Goal: Navigation & Orientation: Find specific page/section

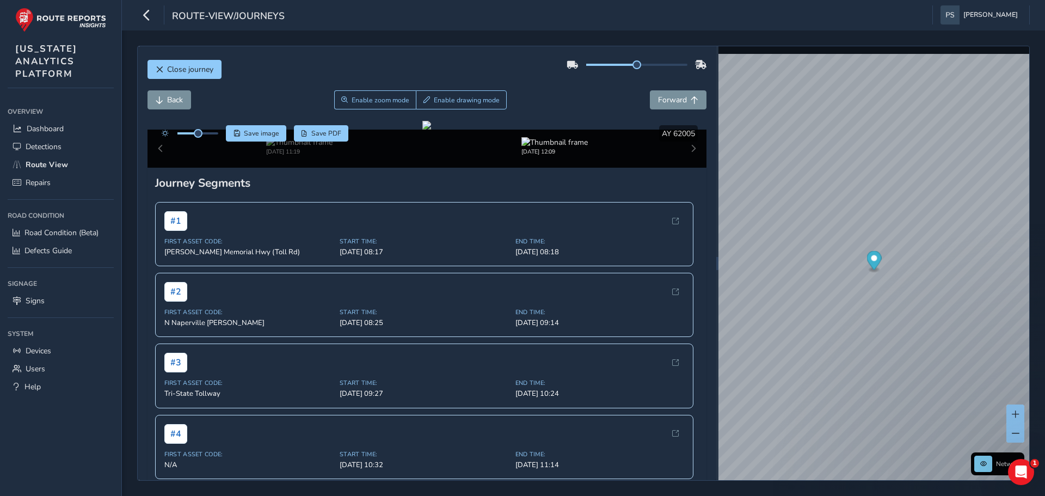
click at [477, 156] on div "[DATE] 12:09" at bounding box center [554, 146] width 255 height 19
click at [317, 147] on img at bounding box center [299, 142] width 66 height 10
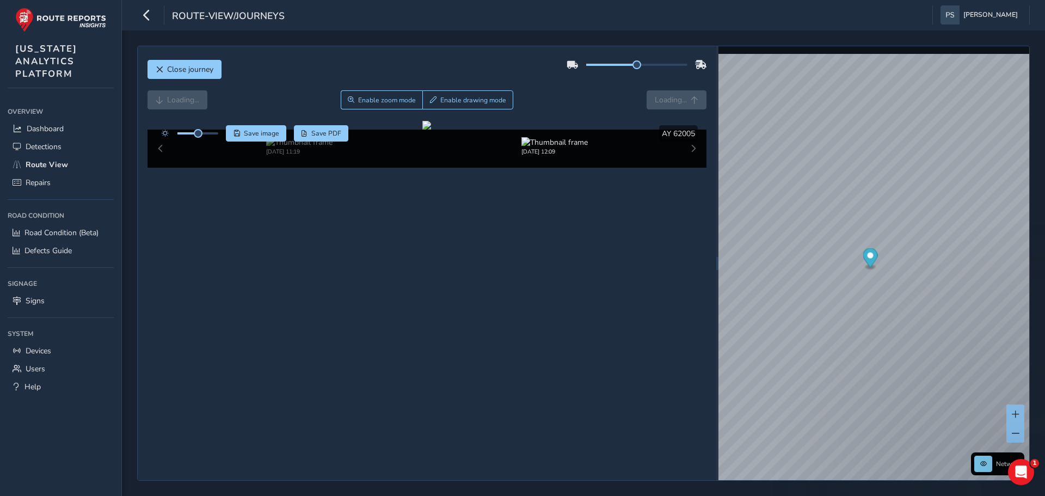
click at [160, 168] on div "[DATE] 11:19 [DATE] 12:09" at bounding box center [426, 149] width 559 height 38
click at [529, 147] on img at bounding box center [554, 142] width 66 height 10
drag, startPoint x: 681, startPoint y: 462, endPoint x: 693, endPoint y: 470, distance: 14.9
click at [682, 168] on div "[DATE] 11:19 [DATE] 12:09" at bounding box center [426, 149] width 559 height 38
drag, startPoint x: 424, startPoint y: 278, endPoint x: 316, endPoint y: 295, distance: 110.1
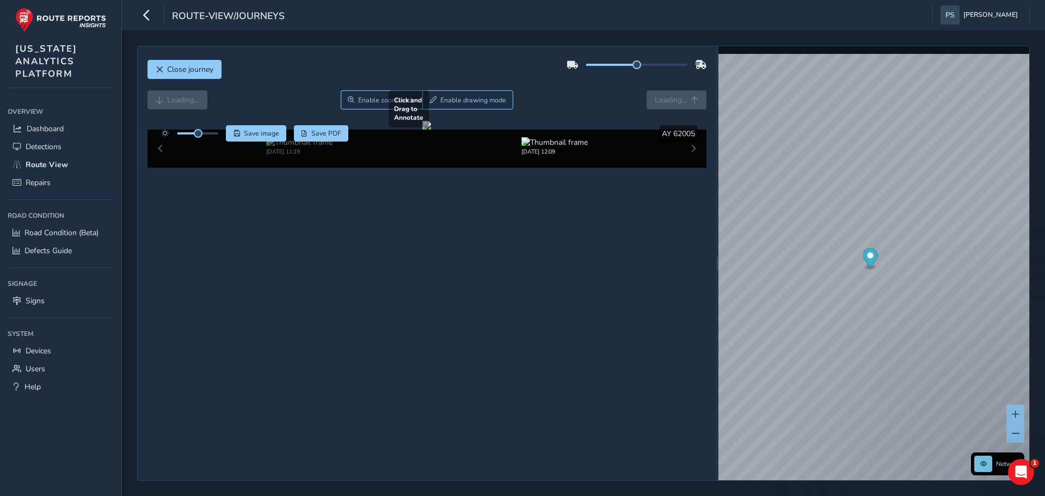
click at [422, 130] on div at bounding box center [426, 125] width 9 height 9
click at [35, 164] on span "Route View" at bounding box center [47, 164] width 42 height 10
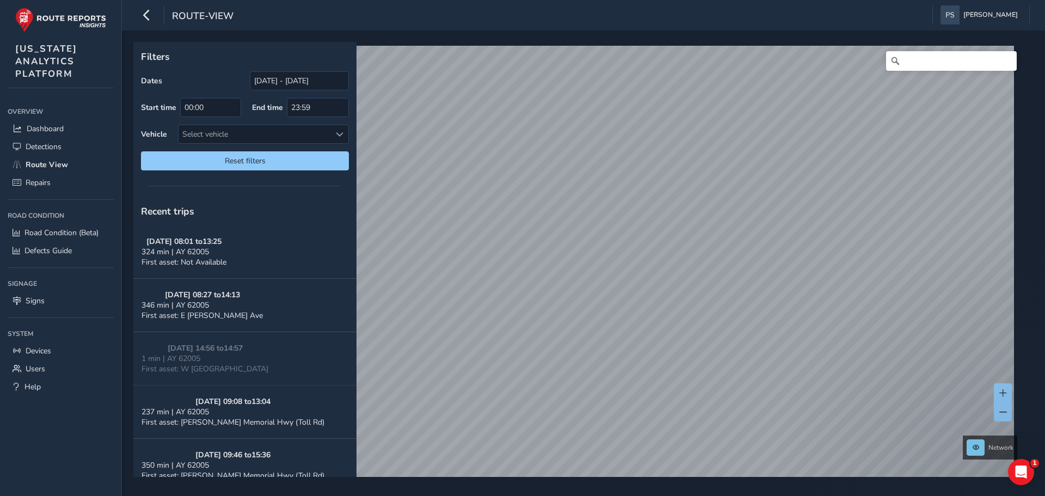
scroll to position [207, 0]
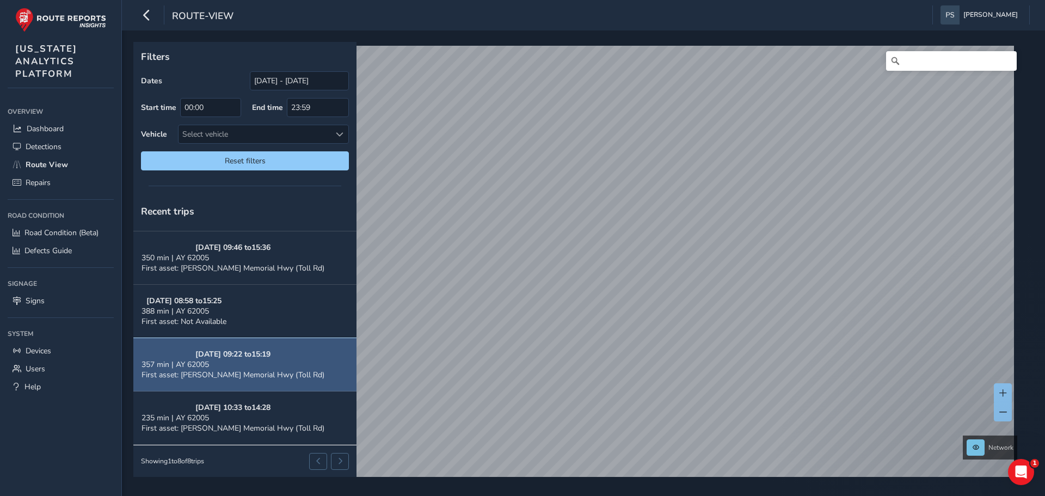
click at [217, 367] on div "357 min | AY 62005" at bounding box center [232, 364] width 183 height 10
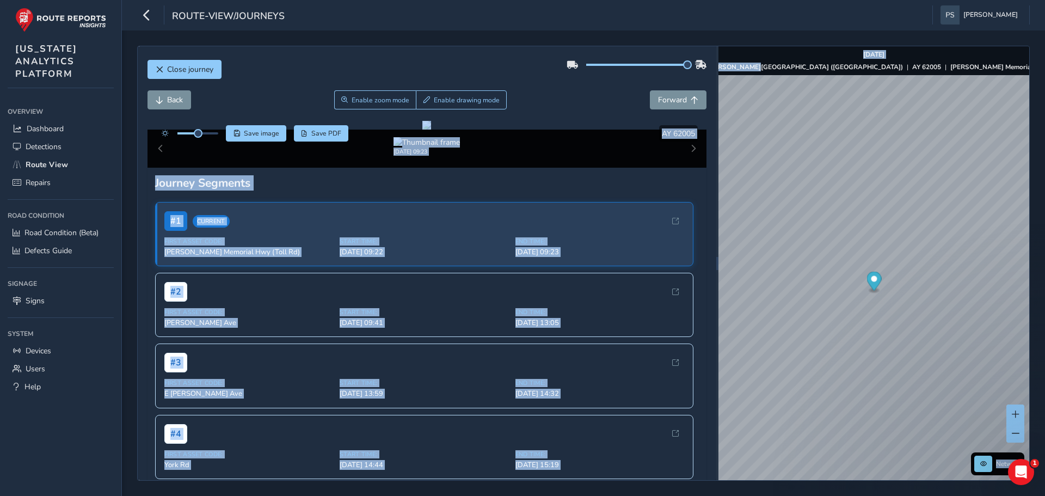
drag, startPoint x: 632, startPoint y: 67, endPoint x: 793, endPoint y: 45, distance: 162.6
click at [793, 45] on div "Close journey Back Enable zoom mode Enable drawing mode Forward Click and Drag …" at bounding box center [583, 262] width 923 height 465
click at [588, 94] on div "Back Enable zoom mode Enable drawing mode Forward" at bounding box center [426, 99] width 559 height 19
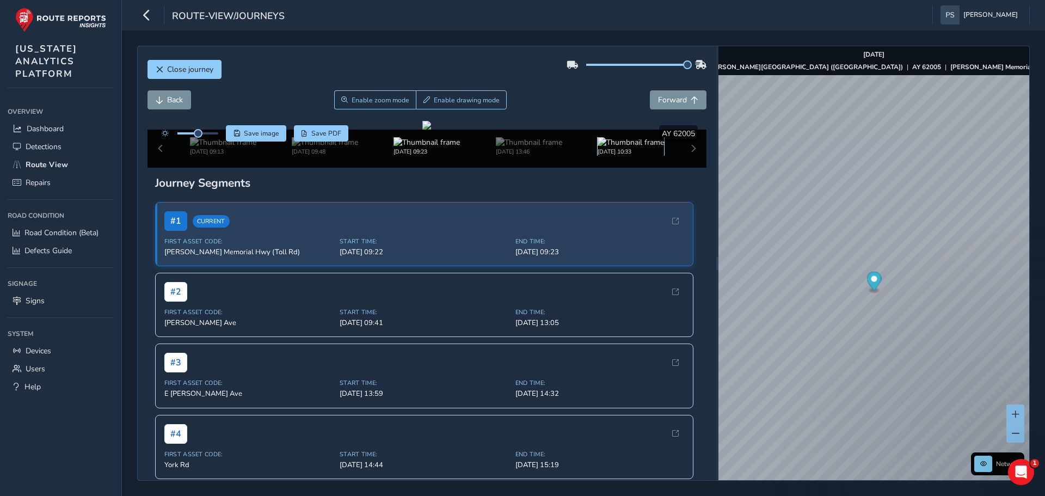
click at [598, 147] on img at bounding box center [631, 142] width 66 height 10
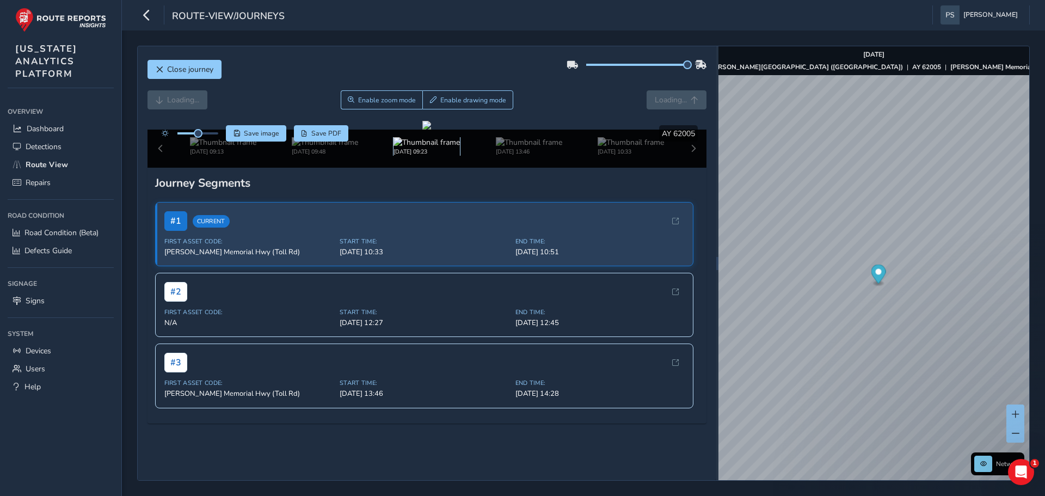
click at [428, 147] on img at bounding box center [426, 142] width 66 height 10
click at [331, 147] on img at bounding box center [325, 142] width 66 height 10
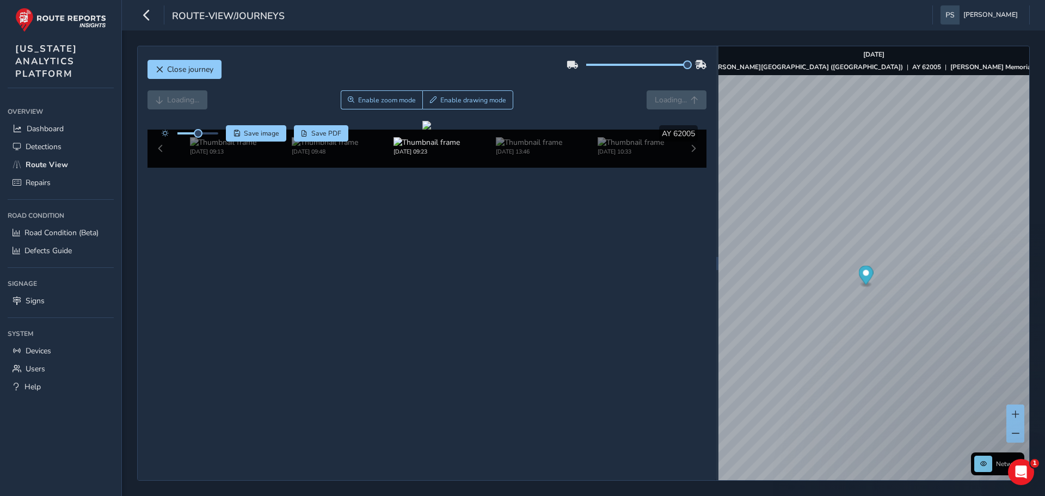
click at [157, 168] on div "[DATE] 09:13 [DATE] 09:48 [DATE] 09:23 [DATE] 13:46 [DATE] 10:33" at bounding box center [426, 149] width 559 height 38
click at [161, 168] on div "[DATE] 09:13 [DATE] 09:48 [DATE] 09:23 [DATE] 13:46 [DATE] 10:33" at bounding box center [426, 149] width 559 height 38
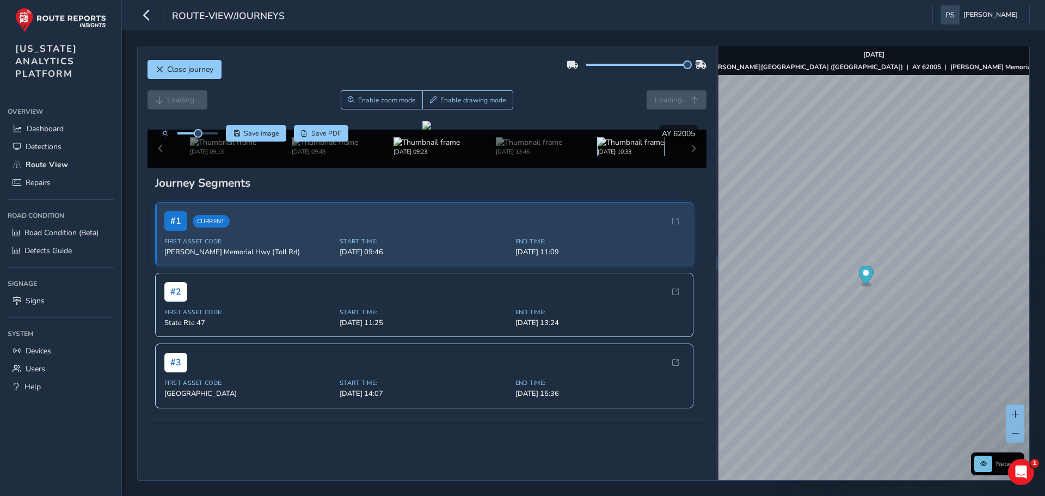
click at [607, 147] on img at bounding box center [631, 142] width 66 height 10
click at [684, 168] on div "[DATE] 09:13 [DATE] 09:48 [DATE] 09:23 [DATE] 13:46 [DATE] 10:33" at bounding box center [426, 149] width 559 height 38
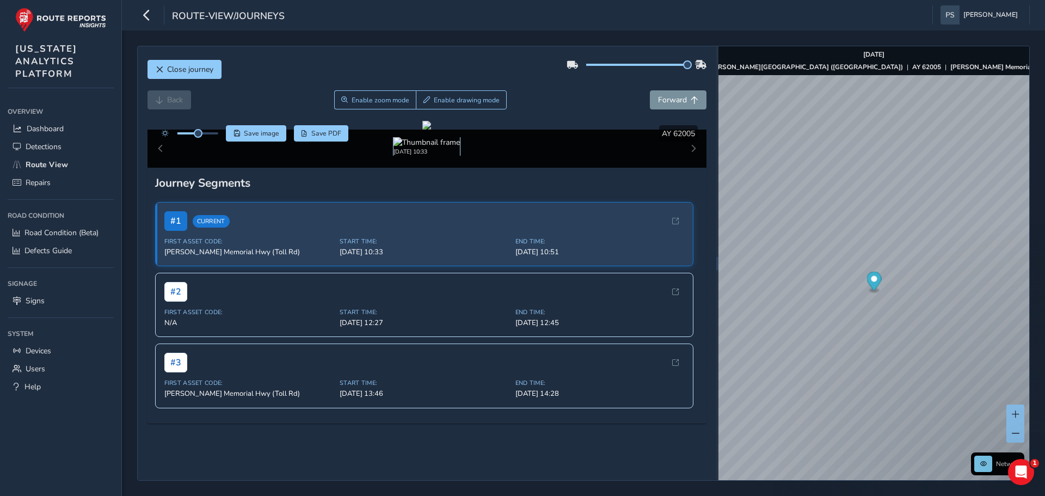
click at [416, 156] on div "[DATE] 10:33" at bounding box center [427, 146] width 510 height 19
click at [347, 147] on img at bounding box center [337, 142] width 66 height 10
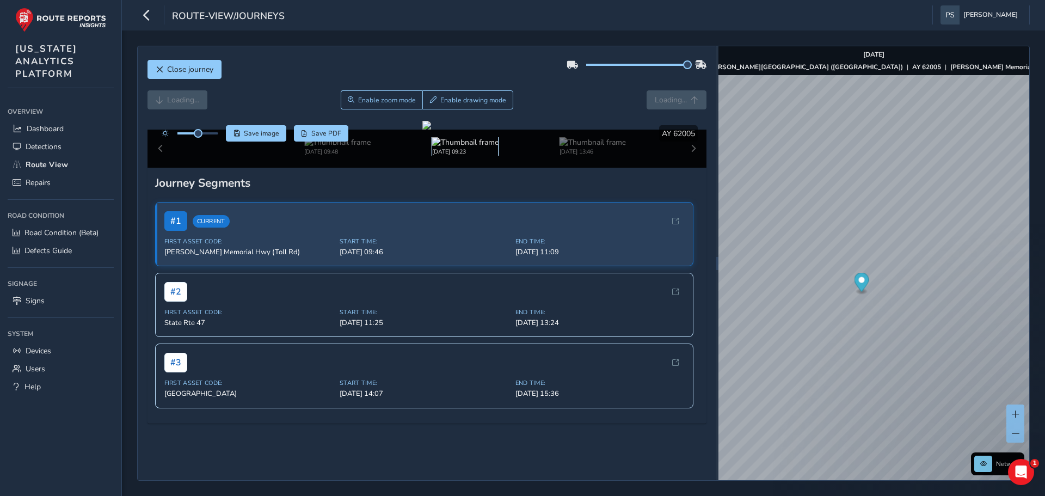
click at [440, 147] on img at bounding box center [465, 142] width 66 height 10
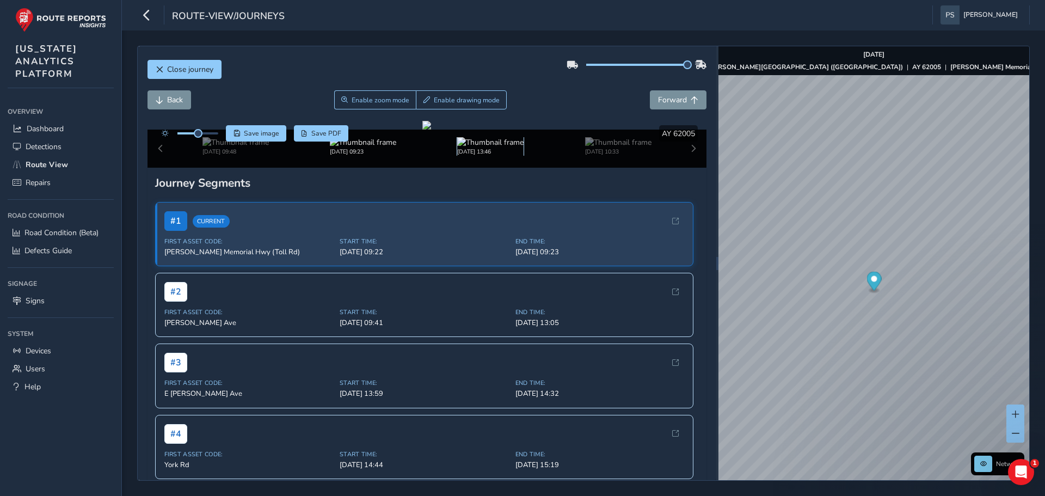
click at [497, 147] on img at bounding box center [490, 142] width 66 height 10
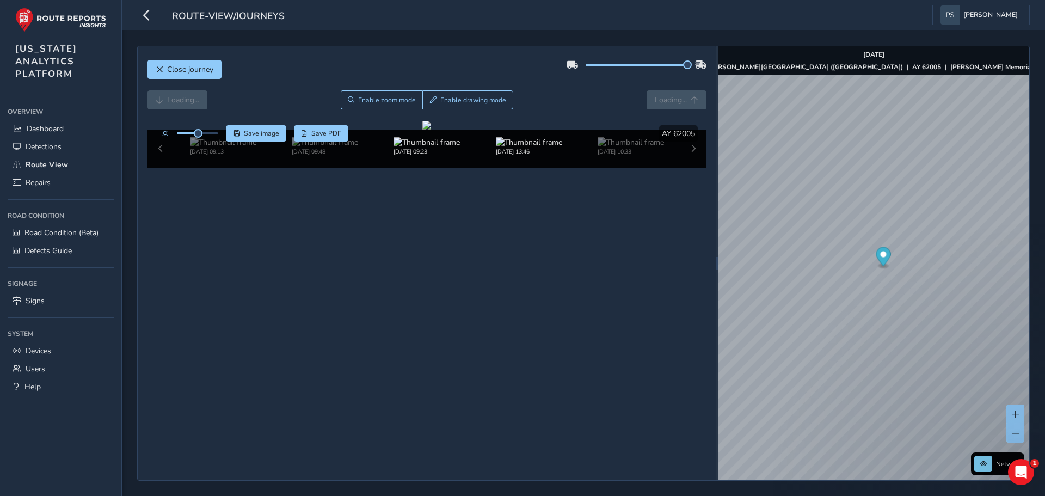
click at [568, 156] on div "[DATE] 13:46" at bounding box center [529, 146] width 102 height 19
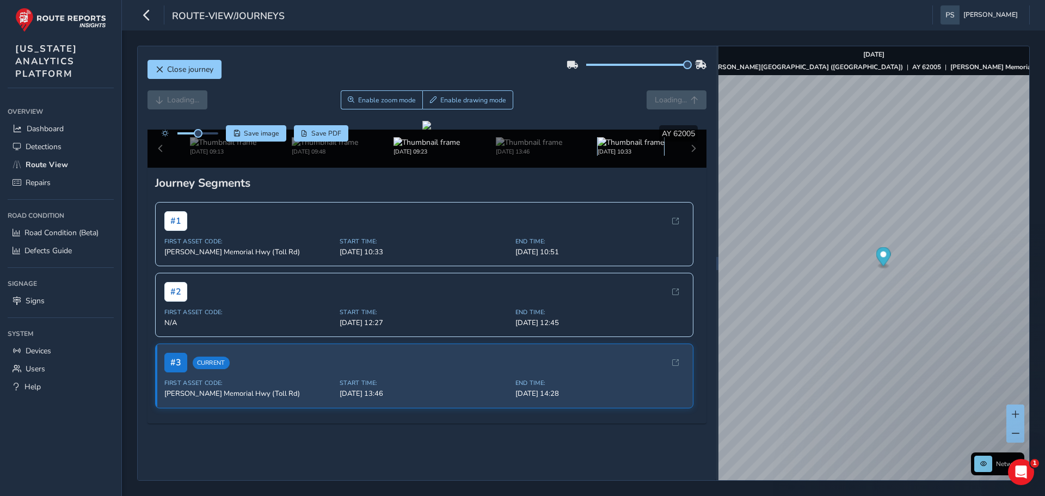
click at [598, 147] on img at bounding box center [631, 142] width 66 height 10
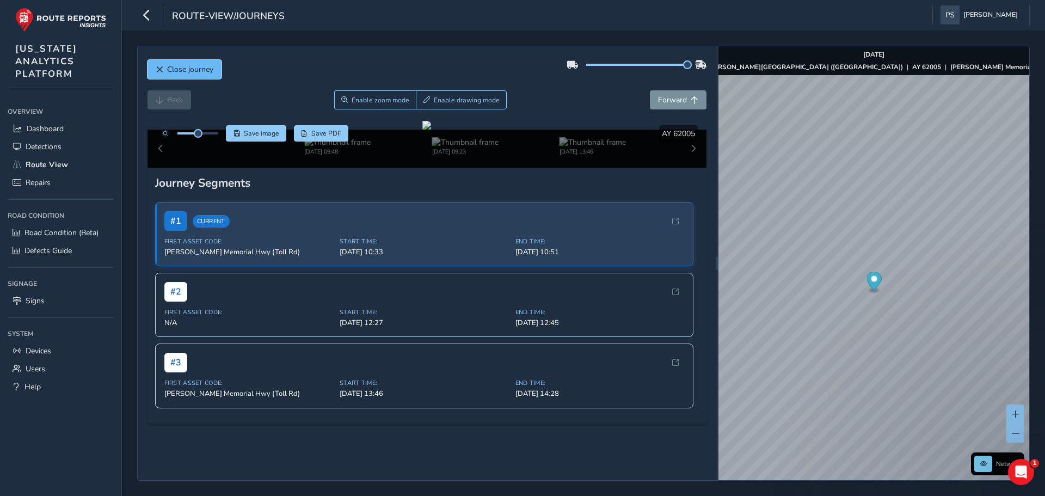
click at [199, 71] on span "Close journey" at bounding box center [190, 69] width 46 height 10
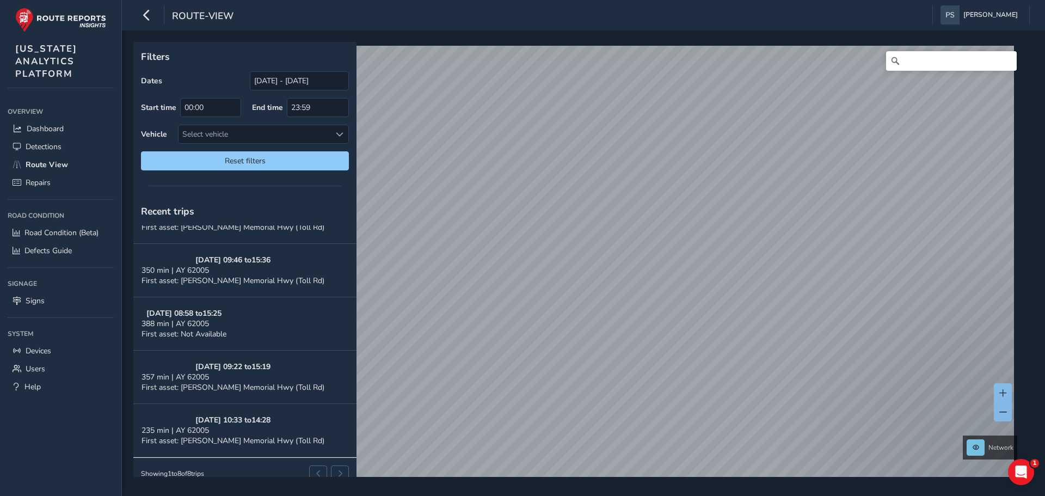
scroll to position [207, 0]
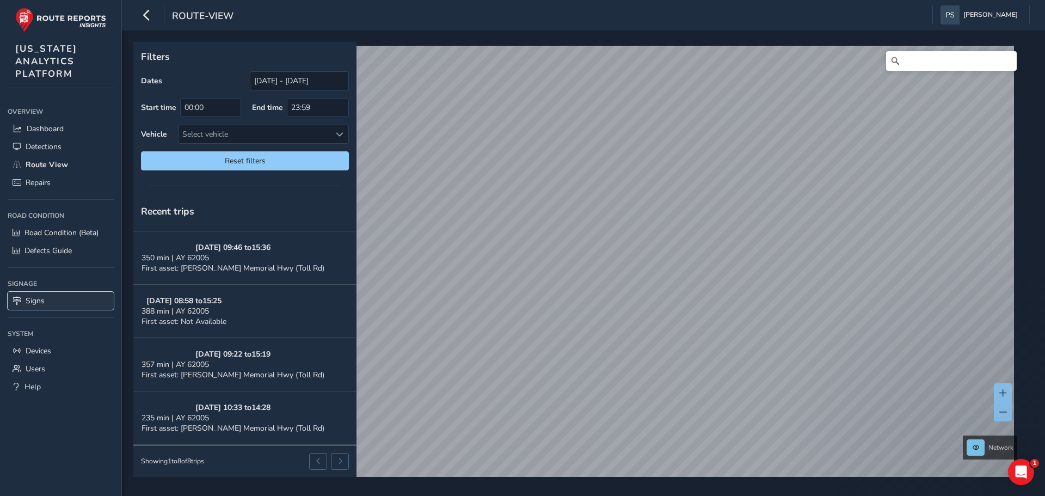
click at [28, 296] on span "Signs" at bounding box center [35, 301] width 19 height 10
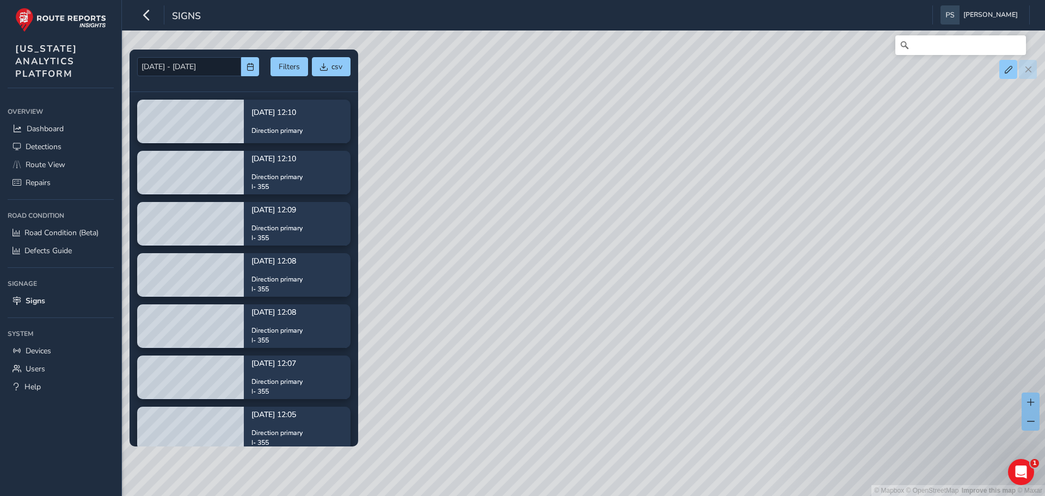
drag, startPoint x: 554, startPoint y: 244, endPoint x: 551, endPoint y: 257, distance: 14.0
click at [549, 275] on div "© Mapbox © OpenStreetMap Improve this map © Maxar" at bounding box center [522, 248] width 1045 height 496
click at [489, 243] on div "© Mapbox © OpenStreetMap Improve this map © Maxar" at bounding box center [522, 248] width 1045 height 496
